Goal: Transaction & Acquisition: Subscribe to service/newsletter

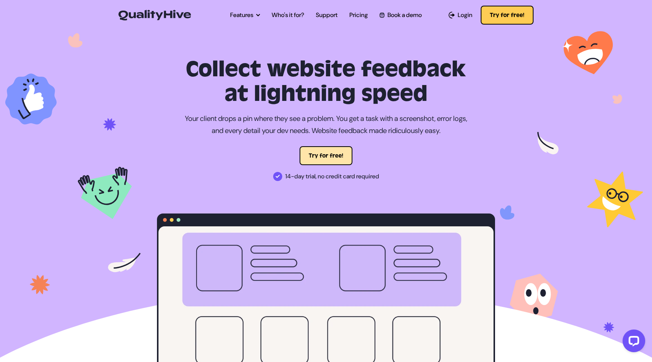
click at [326, 153] on button "Try for free!" at bounding box center [326, 155] width 53 height 19
drag, startPoint x: 197, startPoint y: 13, endPoint x: 396, endPoint y: 0, distance: 200.1
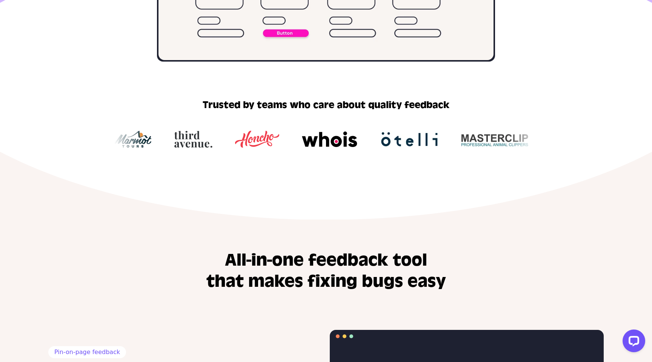
scroll to position [185, 0]
